Goal: Task Accomplishment & Management: Complete application form

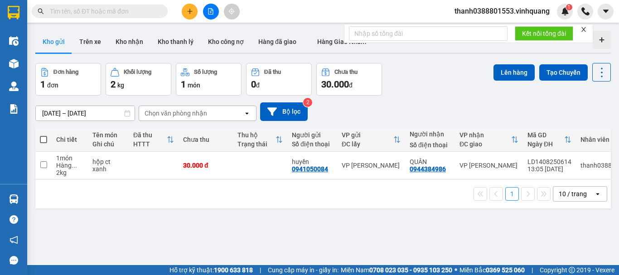
click at [45, 139] on span at bounding box center [43, 139] width 7 height 7
click at [44, 135] on input "checkbox" at bounding box center [44, 135] width 0 height 0
checkbox input "true"
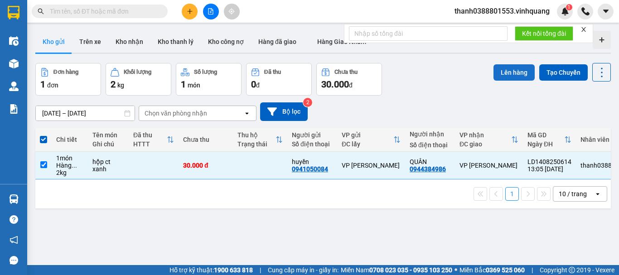
click at [519, 73] on button "Lên hàng" at bounding box center [514, 72] width 41 height 16
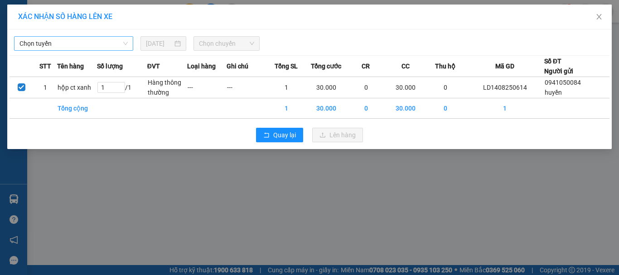
click at [112, 37] on span "Chọn tuyến" at bounding box center [73, 44] width 108 height 14
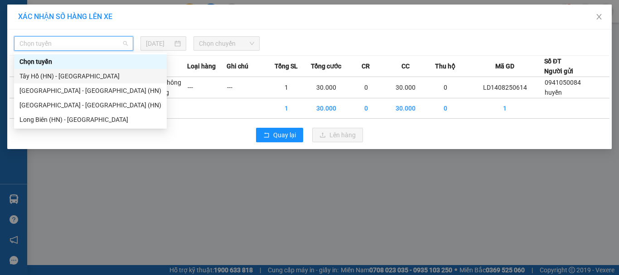
click at [87, 75] on div "Tây Hồ (HN) - [GEOGRAPHIC_DATA]" at bounding box center [90, 76] width 142 height 10
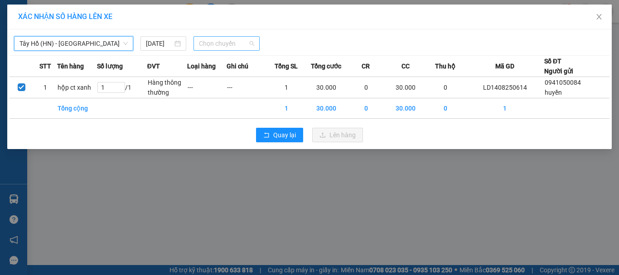
click at [247, 41] on span "Chọn chuyến" at bounding box center [227, 44] width 56 height 14
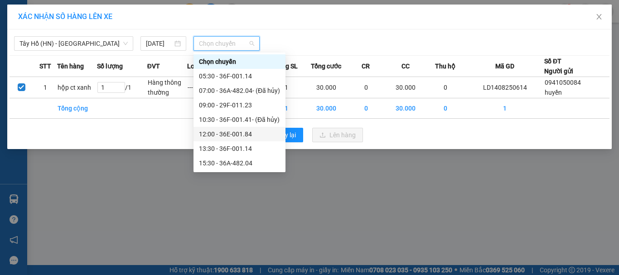
scroll to position [44, 0]
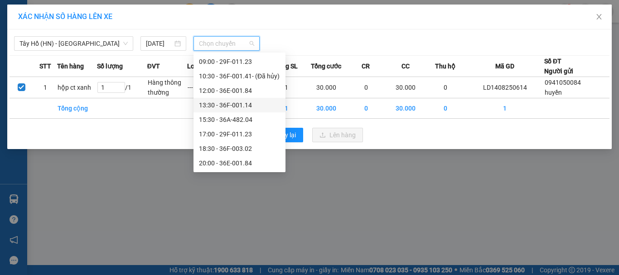
click at [231, 104] on div "13:30 - 36F-001.14" at bounding box center [239, 105] width 81 height 10
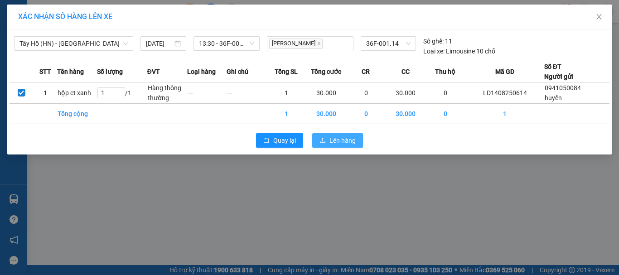
click at [339, 139] on span "Lên hàng" at bounding box center [342, 141] width 26 height 10
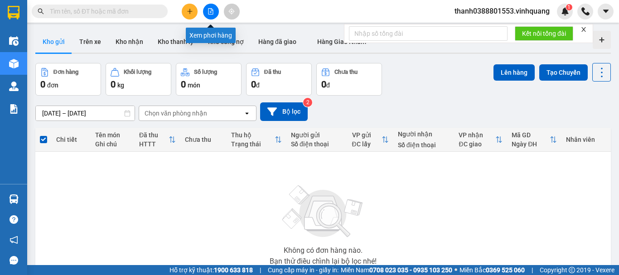
click at [206, 8] on button at bounding box center [211, 12] width 16 height 16
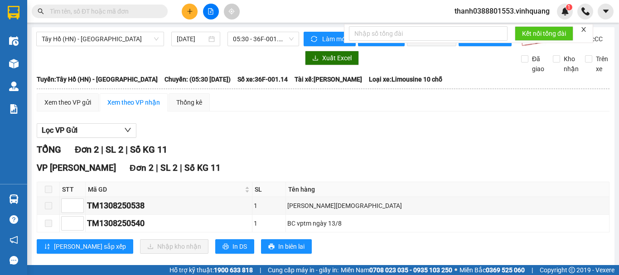
click at [275, 46] on div "[GEOGRAPHIC_DATA] (HN) - [GEOGRAPHIC_DATA] [DATE] 05:30 - 36F-001.14" at bounding box center [167, 39] width 263 height 15
click at [273, 43] on span "05:30 - 36F-001.14" at bounding box center [263, 39] width 61 height 14
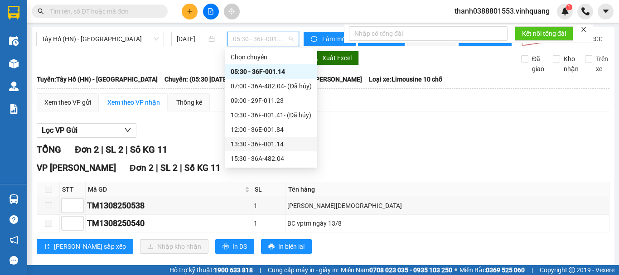
click at [251, 140] on div "13:30 - 36F-001.14" at bounding box center [271, 144] width 81 height 10
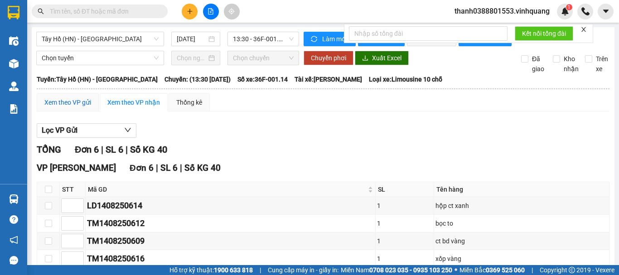
click at [60, 107] on div "Xem theo VP gửi" at bounding box center [67, 102] width 47 height 10
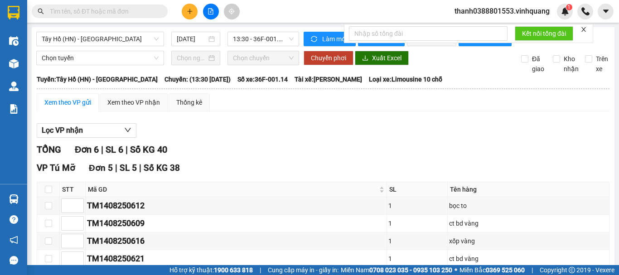
scroll to position [161, 0]
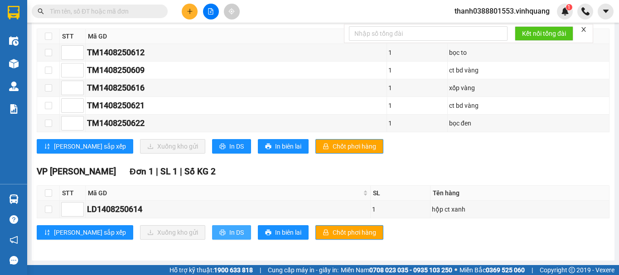
click at [229, 230] on span "In DS" at bounding box center [236, 233] width 15 height 10
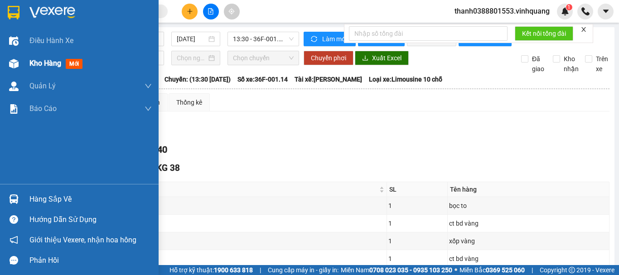
click at [18, 56] on div at bounding box center [14, 64] width 16 height 16
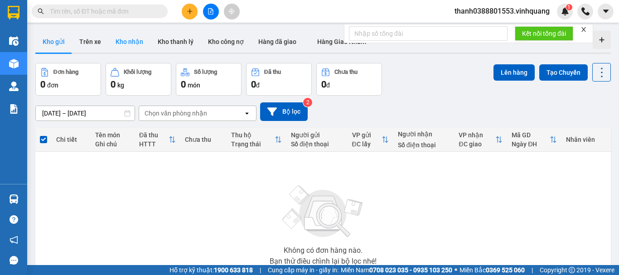
click at [134, 48] on button "Kho nhận" at bounding box center [129, 42] width 42 height 22
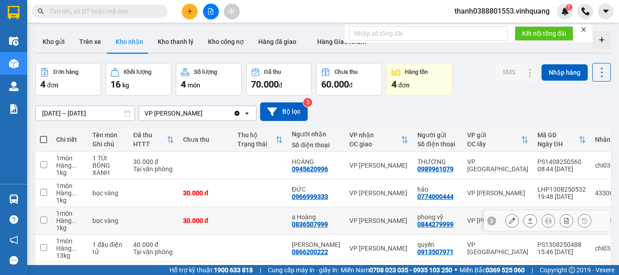
scroll to position [42, 0]
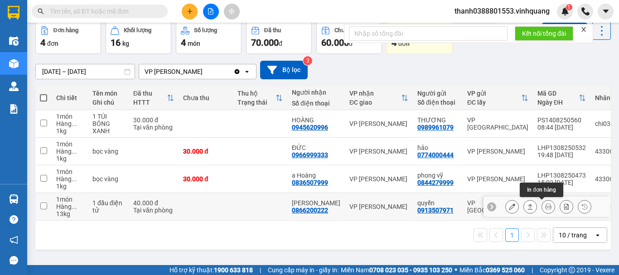
click at [527, 206] on icon at bounding box center [530, 206] width 6 height 6
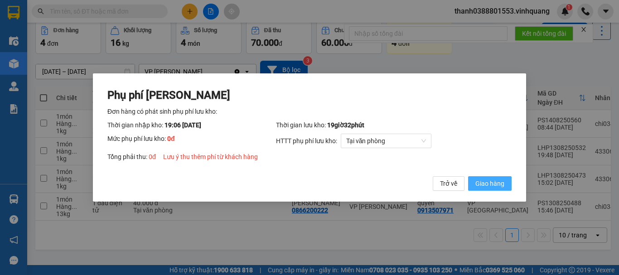
click at [492, 182] on span "Giao hàng" at bounding box center [489, 184] width 29 height 10
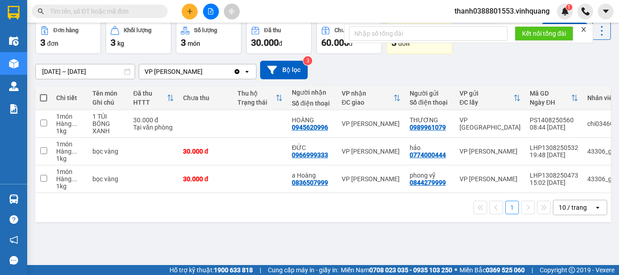
click at [179, 221] on div "1 10 / trang open" at bounding box center [323, 207] width 576 height 29
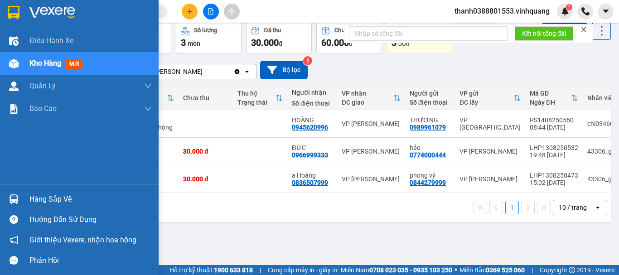
click at [21, 200] on div at bounding box center [14, 199] width 16 height 16
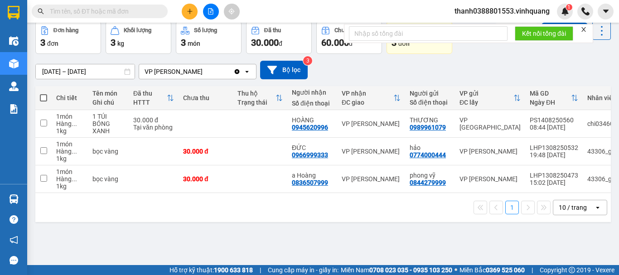
click at [448, 227] on section "Kết quả tìm kiếm ( 0 ) Bộ lọc No Data thanh0388801553.vinhquang 1 Điều hành xe …" at bounding box center [309, 137] width 619 height 275
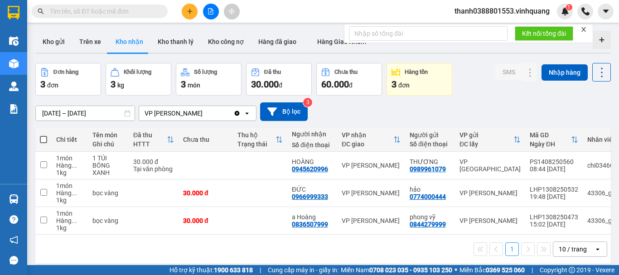
click at [194, 2] on div "Kết quả tìm kiếm ( 0 ) Bộ lọc No Data thanh0388801553.vinhquang 1" at bounding box center [309, 11] width 619 height 23
click at [186, 9] on button at bounding box center [190, 12] width 16 height 16
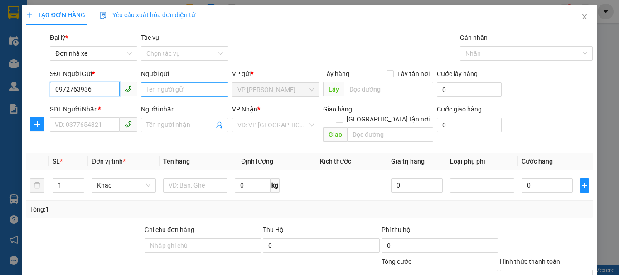
type input "0972763936"
click at [203, 89] on input "Người gửi" at bounding box center [184, 89] width 87 height 15
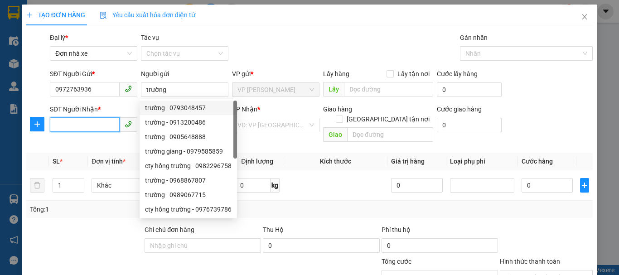
click at [99, 121] on input "SĐT Người Nhận *" at bounding box center [85, 124] width 70 height 15
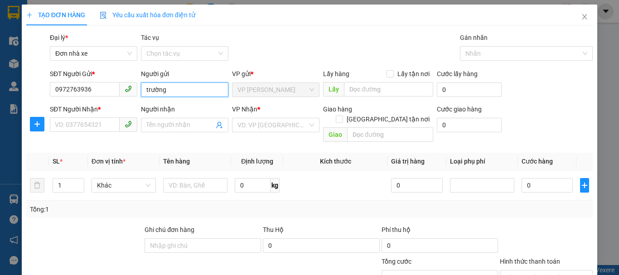
drag, startPoint x: 166, startPoint y: 87, endPoint x: 144, endPoint y: 87, distance: 22.7
click at [144, 87] on input "trường" at bounding box center [184, 89] width 87 height 15
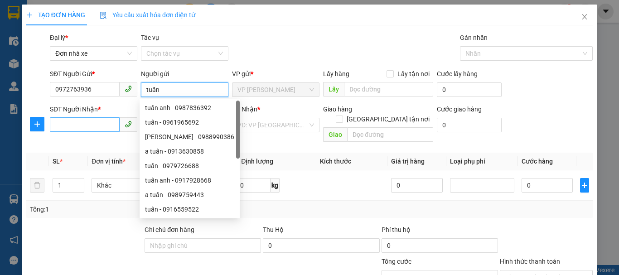
type input "tuấn"
click at [107, 126] on input "SĐT Người Nhận *" at bounding box center [85, 124] width 70 height 15
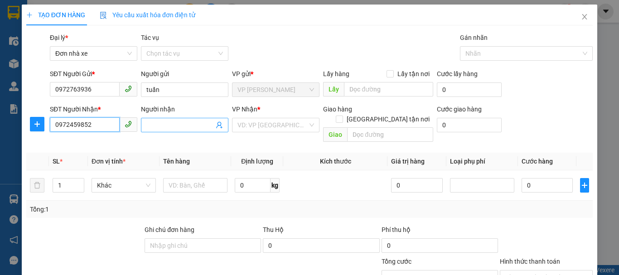
type input "0972459852"
click at [146, 126] on input "Người nhận" at bounding box center [180, 125] width 68 height 10
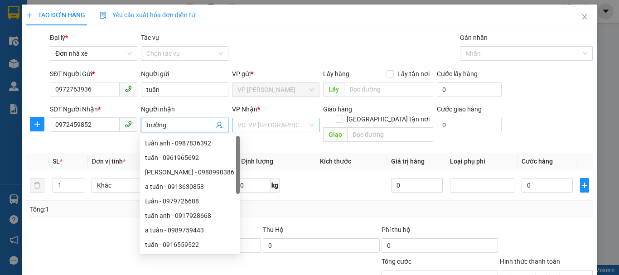
type input "trường"
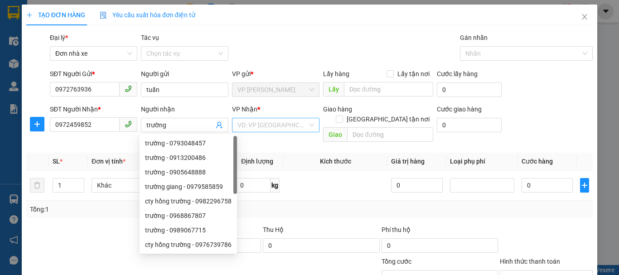
click at [293, 132] on div "VP Nhận * VD: VP [GEOGRAPHIC_DATA]" at bounding box center [275, 120] width 87 height 32
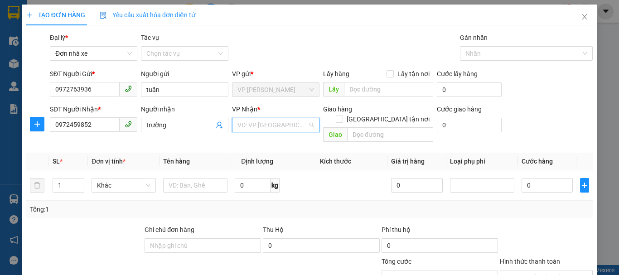
click at [290, 129] on input "search" at bounding box center [272, 125] width 70 height 14
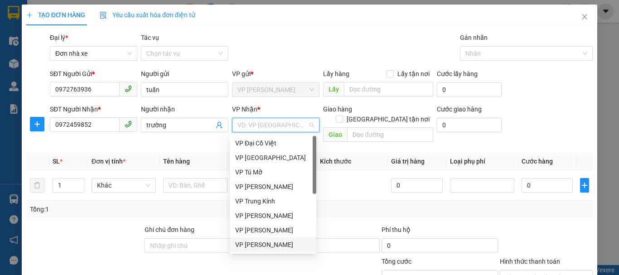
click at [263, 244] on div "VP [PERSON_NAME]" at bounding box center [273, 245] width 76 height 10
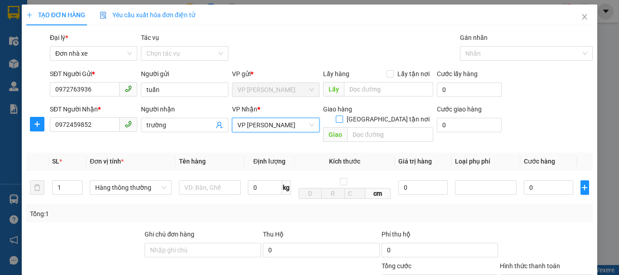
click at [342, 116] on input "[GEOGRAPHIC_DATA] tận nơi" at bounding box center [339, 119] width 6 height 6
checkbox input "true"
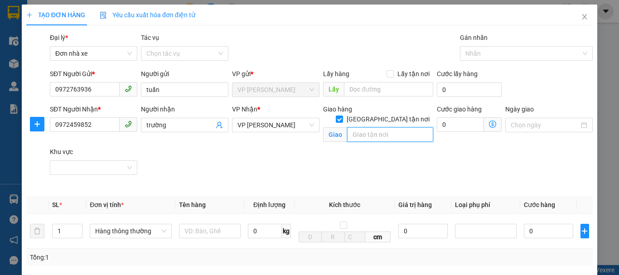
click at [385, 127] on input "text" at bounding box center [390, 134] width 86 height 15
click at [413, 127] on input "quang trung 3 phường đông vệ thành phố [GEOGRAPHIC_DATA]" at bounding box center [390, 134] width 86 height 15
click at [397, 127] on input "quang trung 3 phường đông vệ thành phố [GEOGRAPHIC_DATA]" at bounding box center [390, 134] width 86 height 15
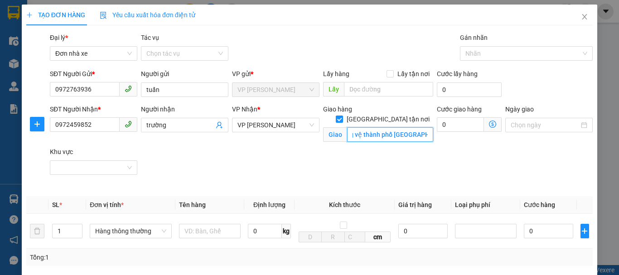
scroll to position [0, 0]
click at [489, 125] on icon "dollar-circle" at bounding box center [492, 124] width 7 height 7
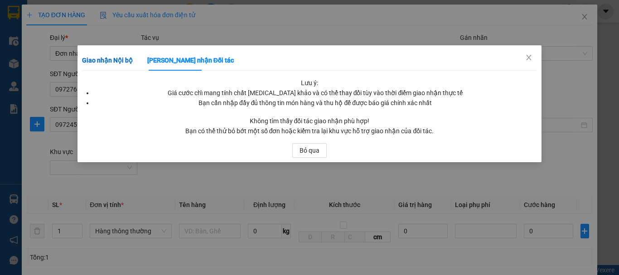
click at [121, 61] on b "Giao nhận Nội bộ" at bounding box center [107, 60] width 51 height 7
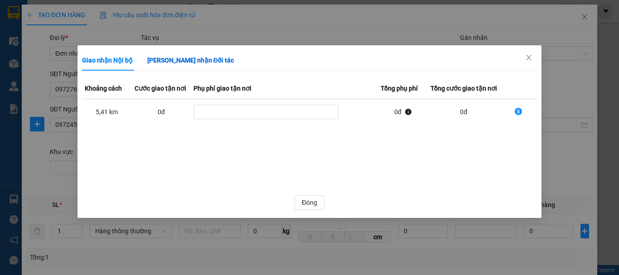
click at [168, 61] on b "[PERSON_NAME] nhận Đối tác" at bounding box center [190, 60] width 87 height 7
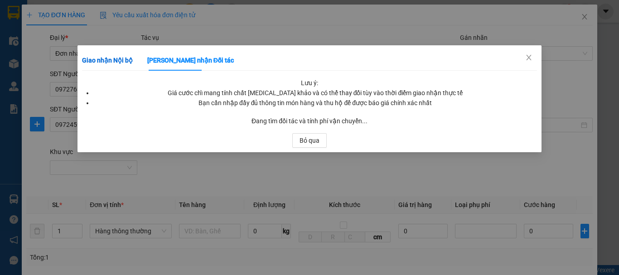
click at [123, 58] on b "Giao nhận Nội bộ" at bounding box center [107, 60] width 51 height 7
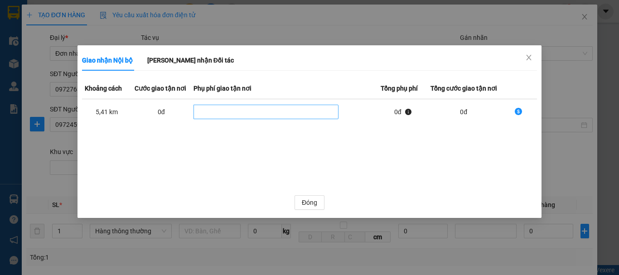
click at [232, 106] on div "dollar-circle" at bounding box center [266, 112] width 145 height 15
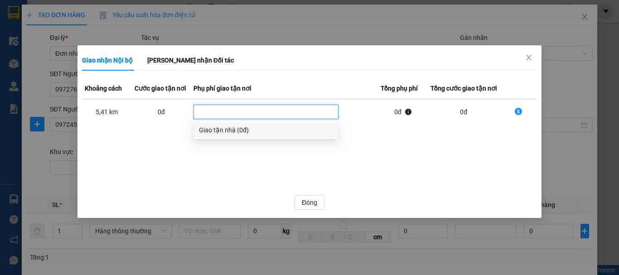
click at [248, 128] on div "Giao tận nhà (0đ)" at bounding box center [266, 130] width 134 height 10
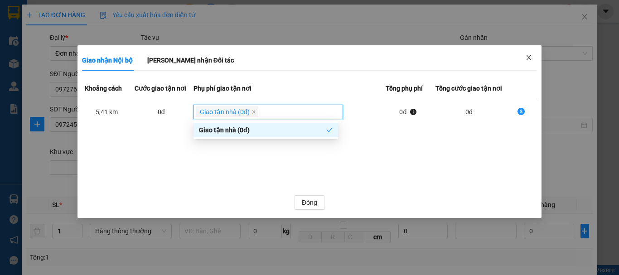
click at [528, 56] on icon "close" at bounding box center [528, 57] width 7 height 7
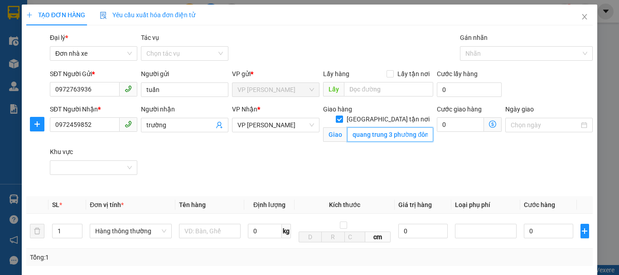
click at [388, 127] on input "quang trung 3 phường đông vệ thành phố [GEOGRAPHIC_DATA]" at bounding box center [390, 134] width 86 height 15
click at [468, 127] on input "0" at bounding box center [460, 124] width 47 height 15
click at [489, 125] on icon "dollar-circle" at bounding box center [492, 124] width 7 height 7
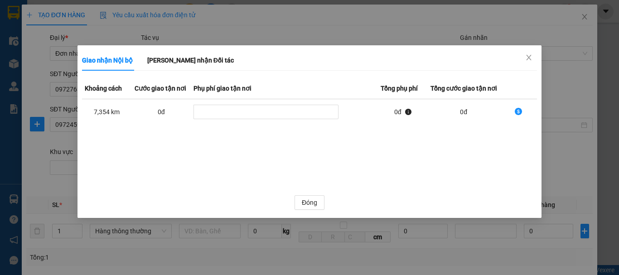
click at [173, 87] on th "Cước giao tận nơi" at bounding box center [161, 88] width 59 height 21
click at [166, 58] on b "[PERSON_NAME] nhận Đối tác" at bounding box center [190, 60] width 87 height 7
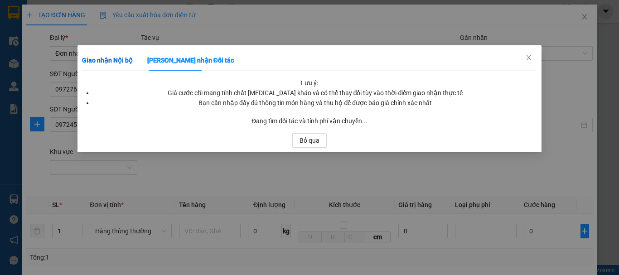
click at [113, 61] on b "Giao nhận Nội bộ" at bounding box center [107, 60] width 51 height 7
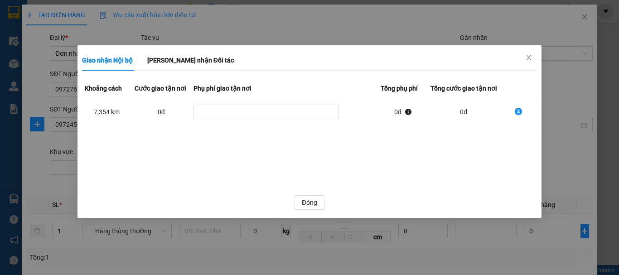
click at [106, 87] on th "Khoảng cách" at bounding box center [107, 88] width 50 height 21
click at [527, 56] on icon "close" at bounding box center [529, 57] width 5 height 5
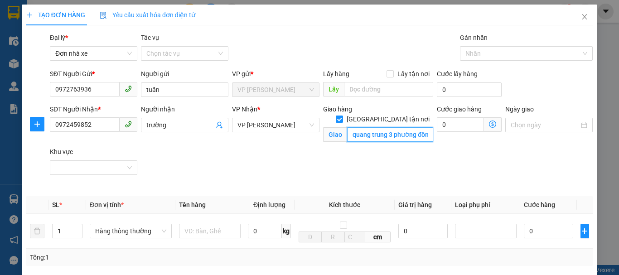
click at [406, 127] on input "quang trung 3 phường đông vệ" at bounding box center [390, 134] width 86 height 15
click at [410, 127] on input "quang trung 3 phường đông vệ" at bounding box center [390, 134] width 86 height 15
type input "quang trung 3 phường đông vệ [GEOGRAPHIC_DATA]"
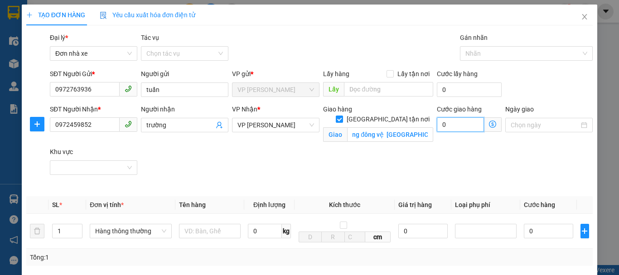
click at [462, 128] on input "0" at bounding box center [460, 124] width 47 height 15
type input "5"
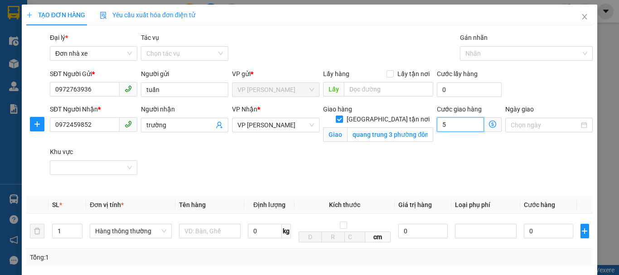
type input "50"
type input "500"
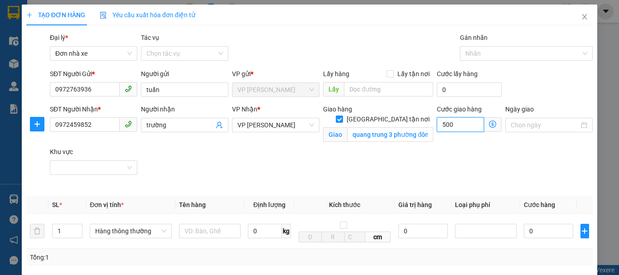
type input "5.000"
type input "50.000"
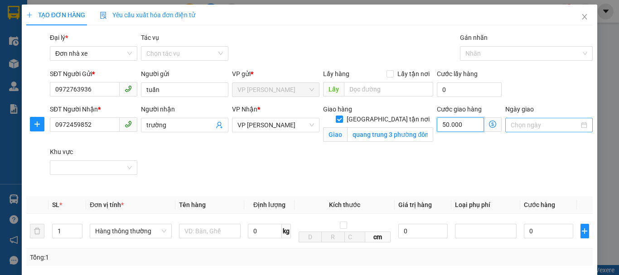
type input "50.000"
click at [526, 126] on input "Ngày giao" at bounding box center [545, 125] width 68 height 10
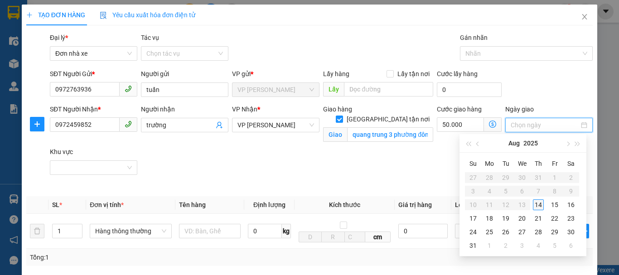
type input "[DATE]"
click at [536, 203] on div "14" at bounding box center [538, 204] width 11 height 11
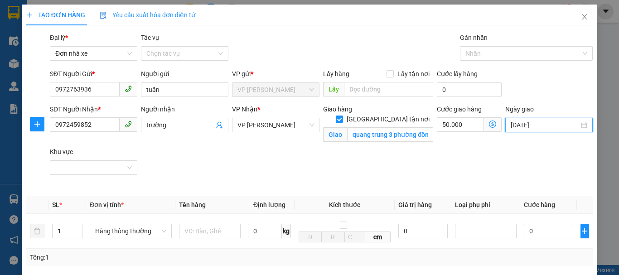
scroll to position [183, 0]
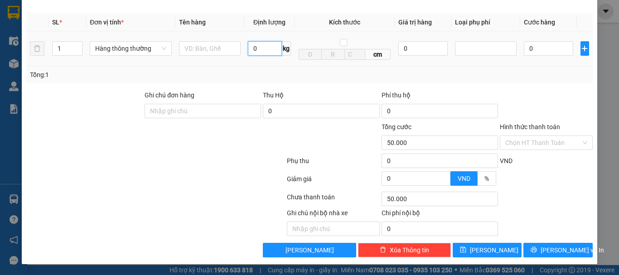
click at [266, 52] on input "0" at bounding box center [265, 48] width 34 height 15
type input "4"
type input "5"
click at [209, 53] on input "text" at bounding box center [210, 48] width 62 height 15
type input "th"
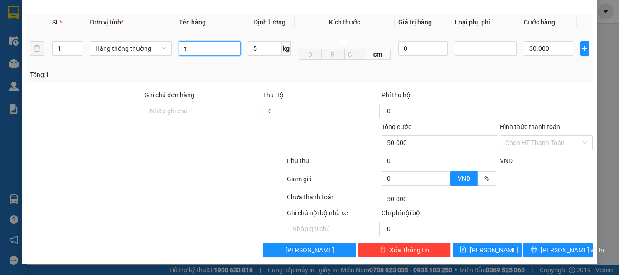
type input "30.000"
type input "80.000"
type input "thùng xốp"
click at [547, 249] on span "[PERSON_NAME] và In" at bounding box center [572, 250] width 63 height 10
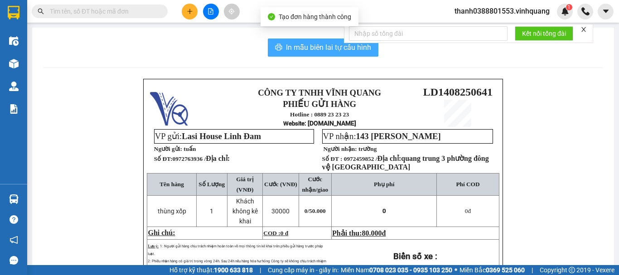
click at [305, 47] on span "In mẫu biên lai tự cấu hình" at bounding box center [328, 47] width 85 height 11
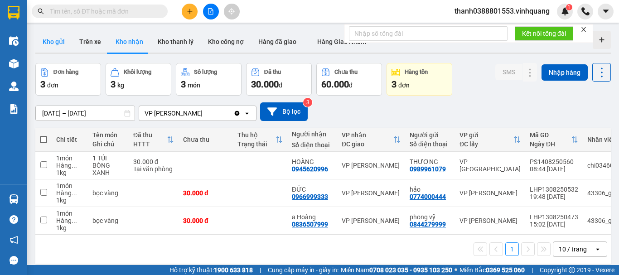
click at [58, 39] on button "Kho gửi" at bounding box center [53, 42] width 37 height 22
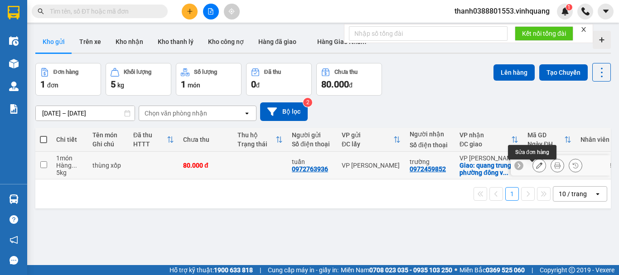
click at [536, 169] on icon at bounding box center [539, 165] width 6 height 6
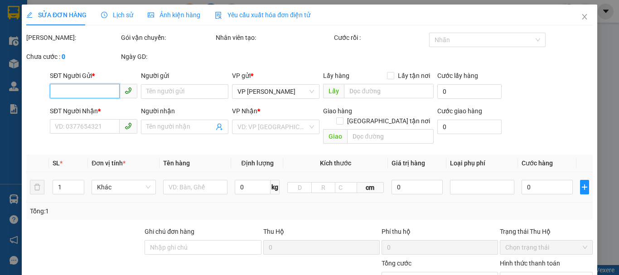
type input "0972763936"
type input "tuấn"
type input "0972459852"
type input "trường"
checkbox input "true"
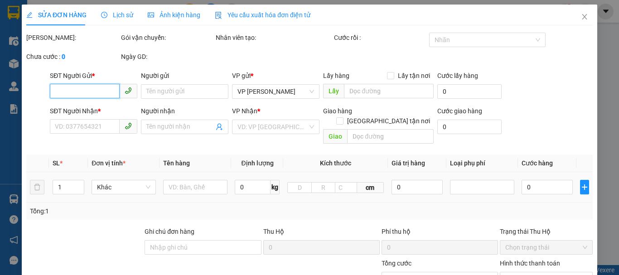
type input "quang trung 3 phường đông vệ [GEOGRAPHIC_DATA]"
type input "80.000"
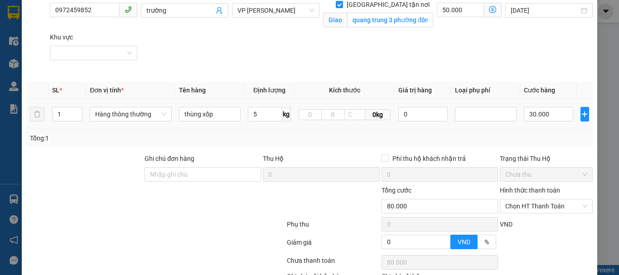
scroll to position [190, 0]
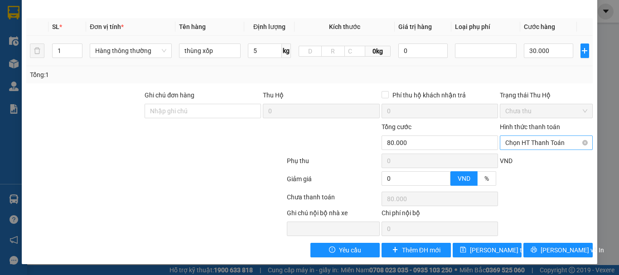
click at [524, 141] on span "Chọn HT Thanh Toán" at bounding box center [546, 143] width 82 height 14
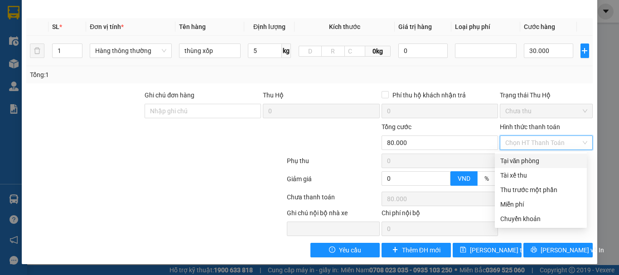
click at [527, 161] on div "Tại văn phòng" at bounding box center [540, 161] width 81 height 10
type input "0"
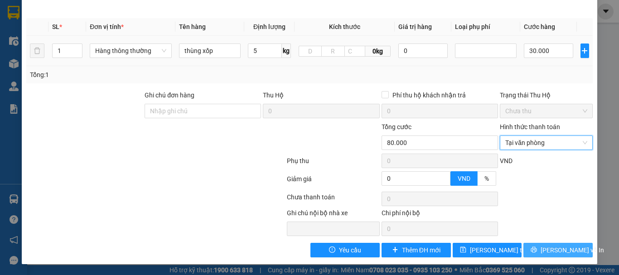
click at [549, 250] on span "[PERSON_NAME] và In" at bounding box center [572, 250] width 63 height 10
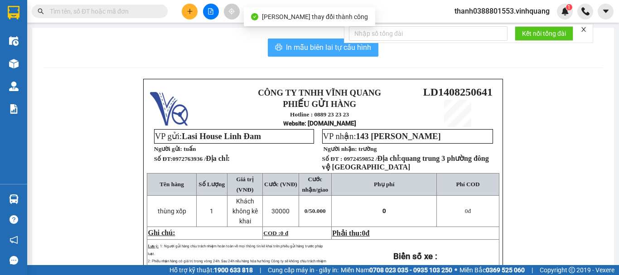
click at [314, 47] on span "In mẫu biên lai tự cấu hình" at bounding box center [328, 47] width 85 height 11
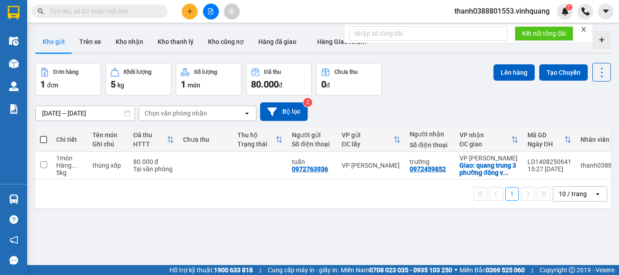
click at [189, 12] on icon "plus" at bounding box center [190, 11] width 6 height 6
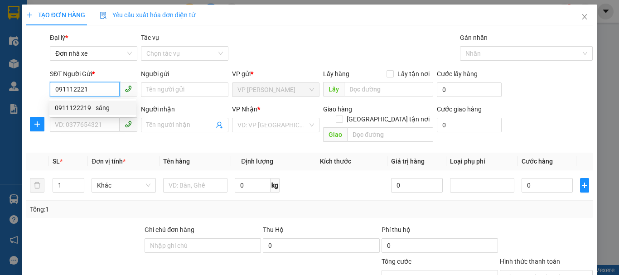
click at [77, 105] on div "0911122219 - sáng" at bounding box center [93, 108] width 76 height 10
type input "0911122219"
type input "sáng"
type input "0976589138"
type input "quyết"
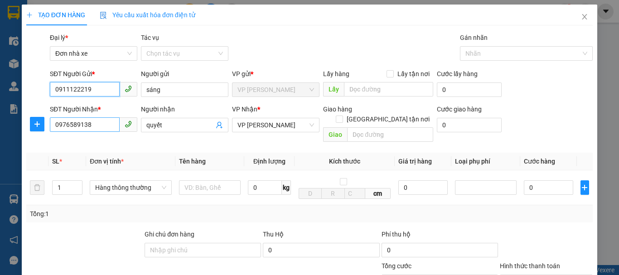
type input "0911122219"
drag, startPoint x: 85, startPoint y: 126, endPoint x: 9, endPoint y: 126, distance: 75.7
click at [7, 127] on div "TẠO ĐƠN HÀNG Yêu cầu xuất hóa đơn điện tử Transit Pickup Surcharge Ids Transit …" at bounding box center [309, 137] width 619 height 275
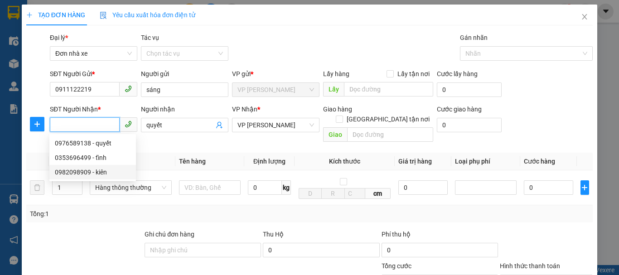
click at [106, 170] on div "0982098909 - kiên" at bounding box center [93, 172] width 76 height 10
type input "0982098909"
type input "kiên"
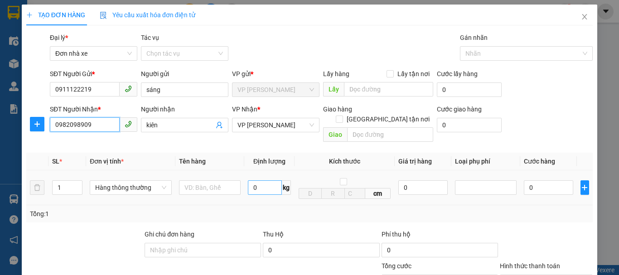
type input "0982098909"
click at [256, 181] on input "0" at bounding box center [265, 187] width 34 height 15
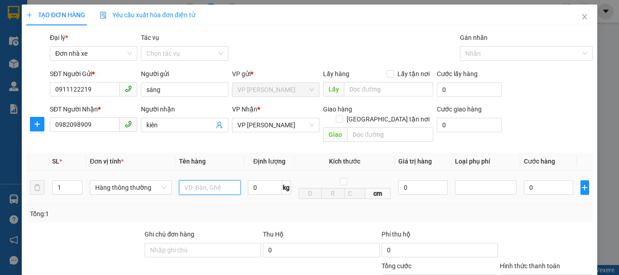
click at [208, 183] on input "text" at bounding box center [210, 187] width 62 height 15
type input "thung ct trắng"
click at [265, 180] on input "0" at bounding box center [265, 187] width 34 height 15
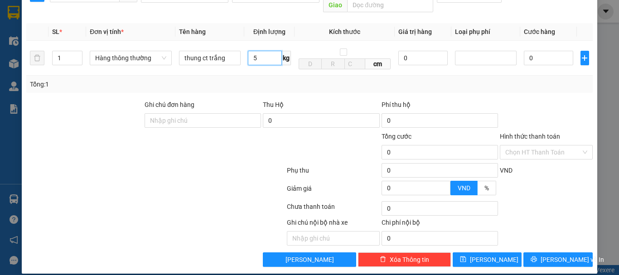
type input "5"
click at [524, 199] on div "Chọn HT Thanh Toán" at bounding box center [546, 208] width 95 height 18
type input "30.000"
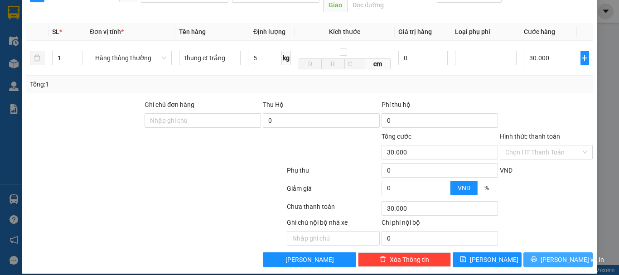
click at [553, 255] on span "[PERSON_NAME] và In" at bounding box center [572, 260] width 63 height 10
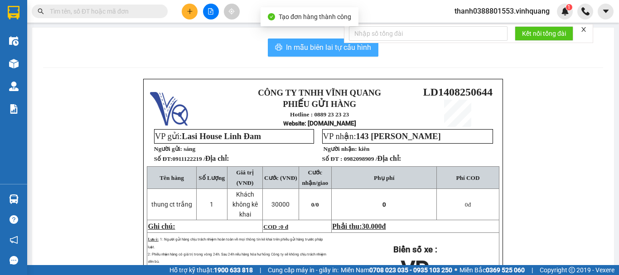
click at [328, 50] on span "In mẫu biên lai tự cấu hình" at bounding box center [328, 47] width 85 height 11
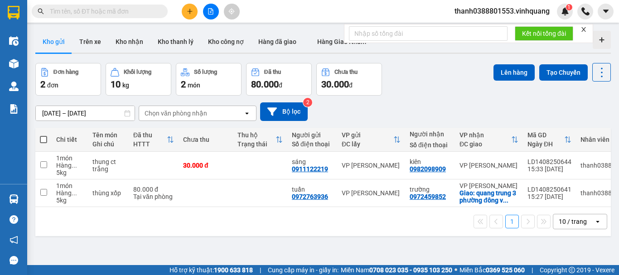
click at [447, 89] on div "Đơn hàng 2 đơn Khối lượng 10 kg Số lượng 2 món Đã thu 80.000 đ Chưa thu 30.000 …" at bounding box center [323, 79] width 576 height 33
click at [189, 11] on icon "plus" at bounding box center [190, 11] width 6 height 6
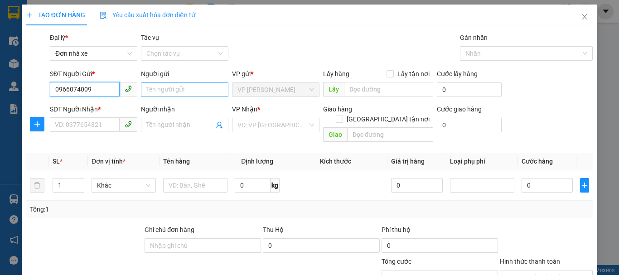
type input "0966074009"
click at [175, 87] on input "Người gửi" at bounding box center [184, 89] width 87 height 15
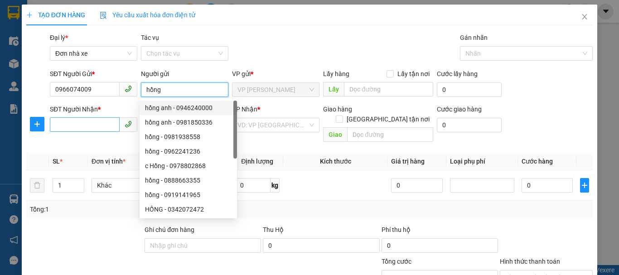
type input "hồng"
click at [100, 119] on input "SĐT Người Nhận *" at bounding box center [85, 124] width 70 height 15
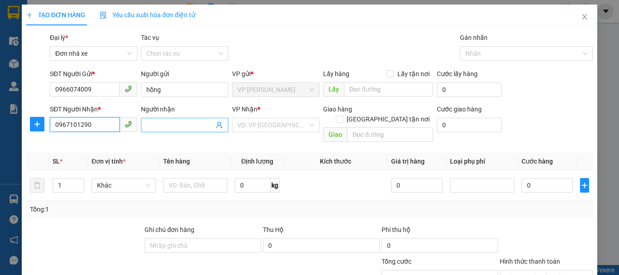
type input "0967101290"
click at [180, 130] on span at bounding box center [184, 125] width 87 height 15
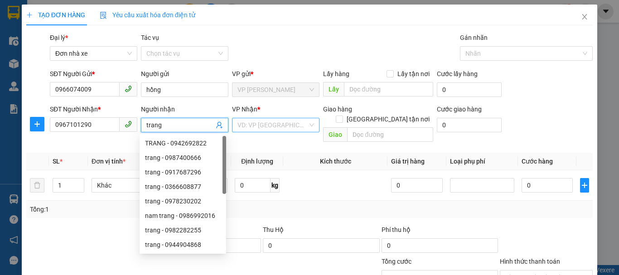
type input "trang"
click at [281, 126] on input "search" at bounding box center [272, 125] width 70 height 14
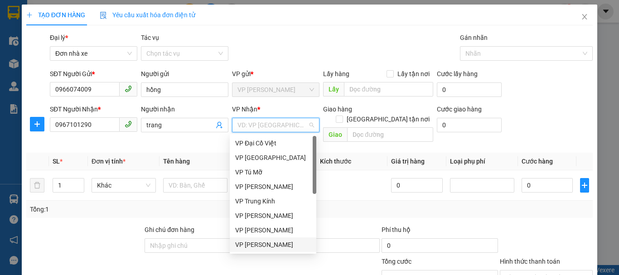
click at [282, 241] on div "VP [PERSON_NAME]" at bounding box center [273, 245] width 76 height 10
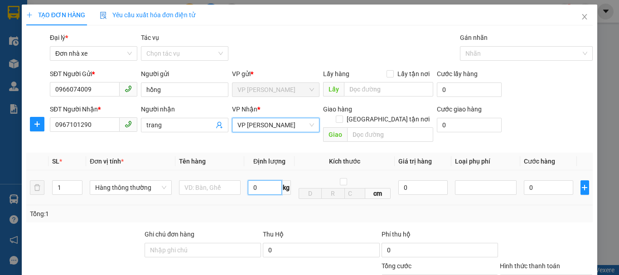
click at [265, 180] on input "0" at bounding box center [265, 187] width 34 height 15
type input "3"
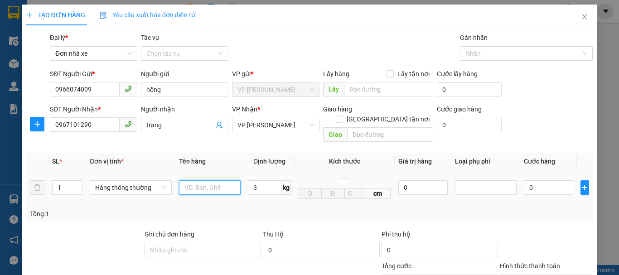
click at [218, 180] on input "text" at bounding box center [210, 187] width 62 height 15
type input "30.000"
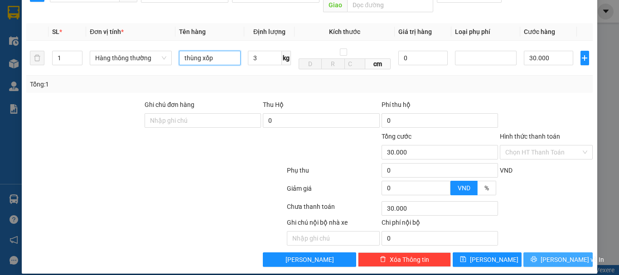
type input "thùng xốp"
click at [523, 252] on button "[PERSON_NAME] và In" at bounding box center [557, 259] width 69 height 15
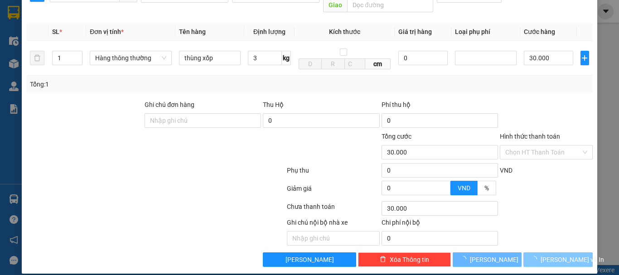
click at [523, 252] on button "[PERSON_NAME] và In" at bounding box center [557, 259] width 69 height 15
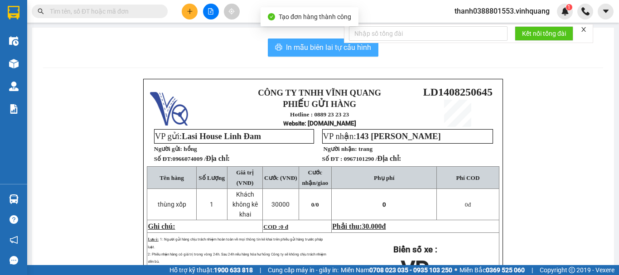
click at [304, 47] on span "In mẫu biên lai tự cấu hình" at bounding box center [328, 47] width 85 height 11
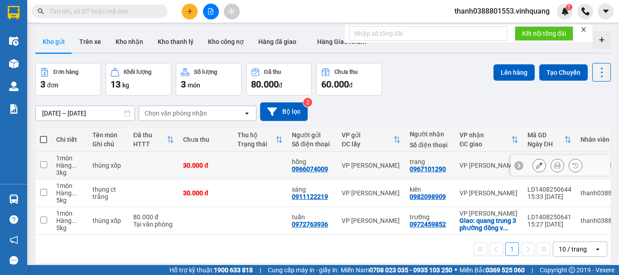
click at [536, 167] on icon at bounding box center [539, 165] width 6 height 6
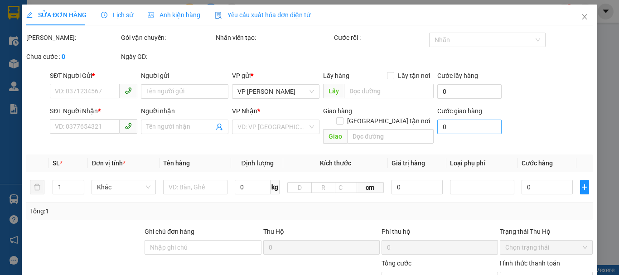
type input "0966074009"
type input "hồng"
type input "0967101290"
type input "trang"
type input "30.000"
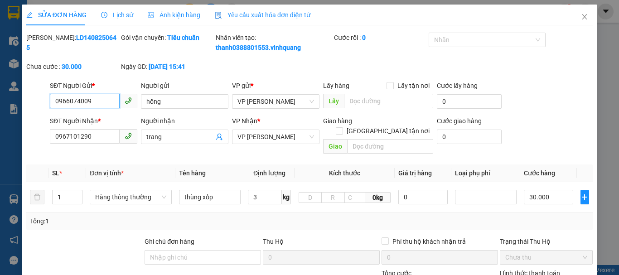
scroll to position [136, 0]
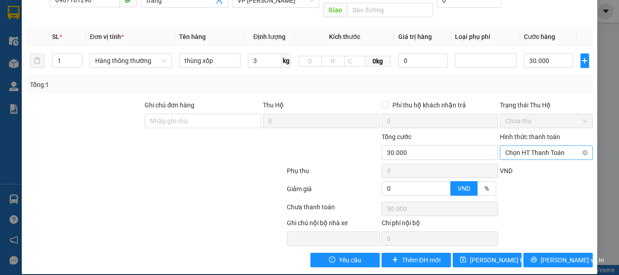
click at [542, 146] on span "Chọn HT Thanh Toán" at bounding box center [546, 153] width 82 height 14
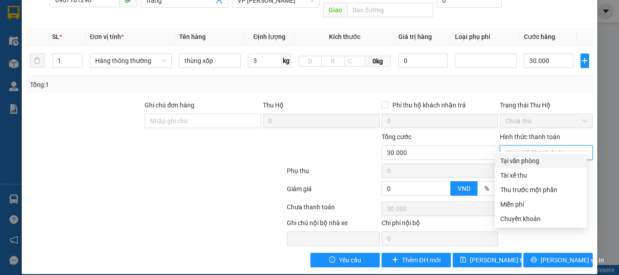
click at [533, 158] on div "Tại văn phòng" at bounding box center [540, 161] width 81 height 10
type input "0"
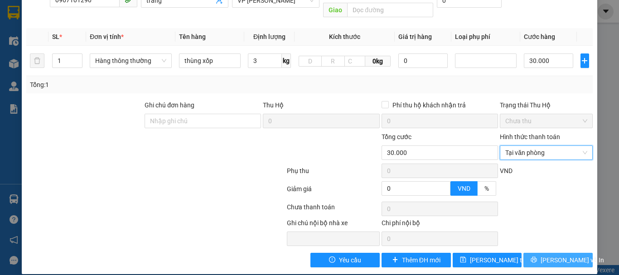
click at [556, 255] on span "[PERSON_NAME] và In" at bounding box center [572, 260] width 63 height 10
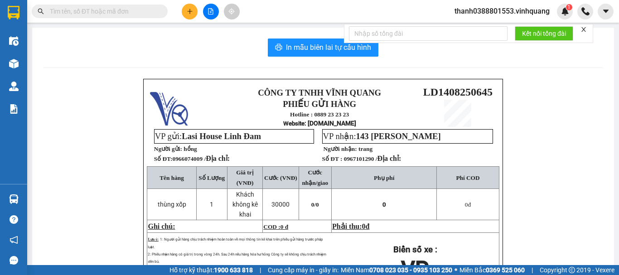
click at [331, 57] on div "In mẫu biên lai tự cấu hình CÔNG TY TNHH VĨNH QUANG PHIẾU GỬI HÀNG Hotline : 08…" at bounding box center [323, 206] width 582 height 356
click at [331, 54] on button "In mẫu biên lai tự cấu hình" at bounding box center [323, 48] width 111 height 18
